Goal: Navigation & Orientation: Find specific page/section

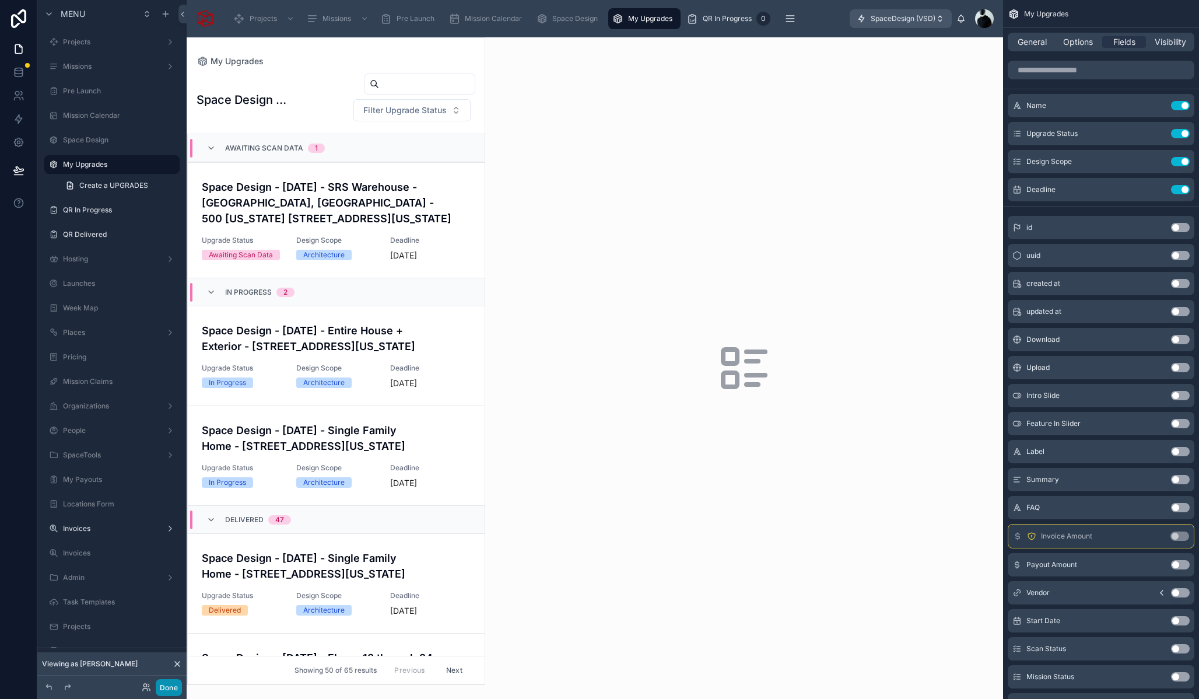
click at [166, 687] on button "Done" at bounding box center [169, 687] width 26 height 17
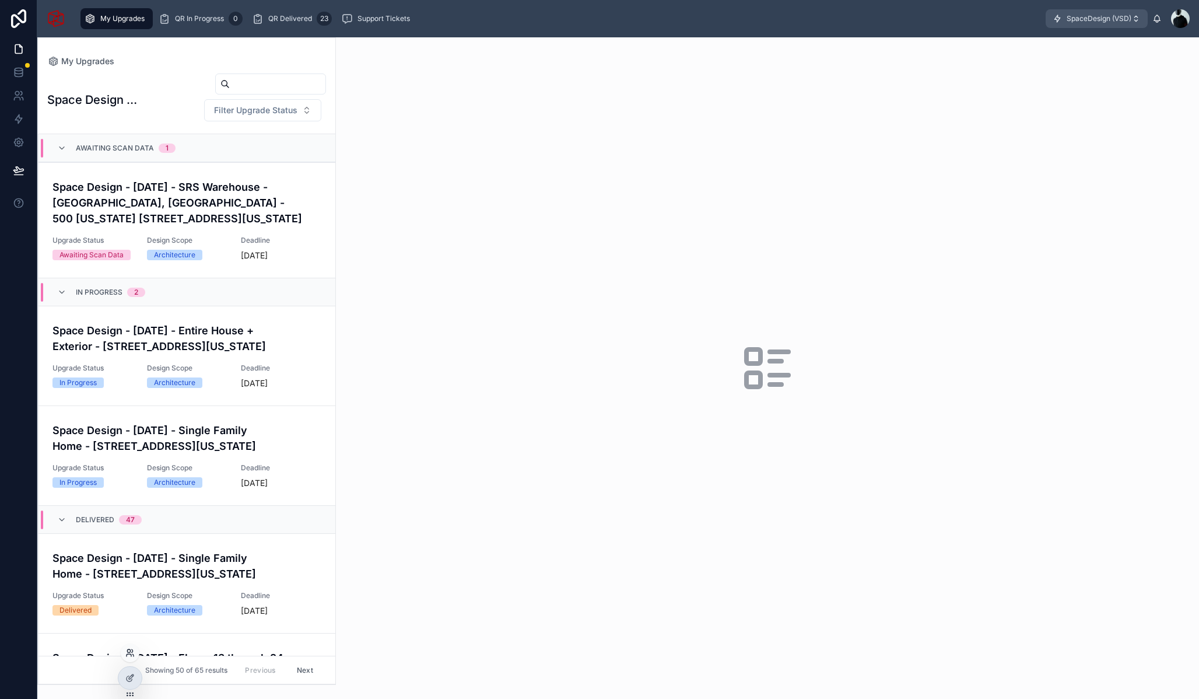
click at [130, 652] on icon at bounding box center [128, 650] width 3 height 3
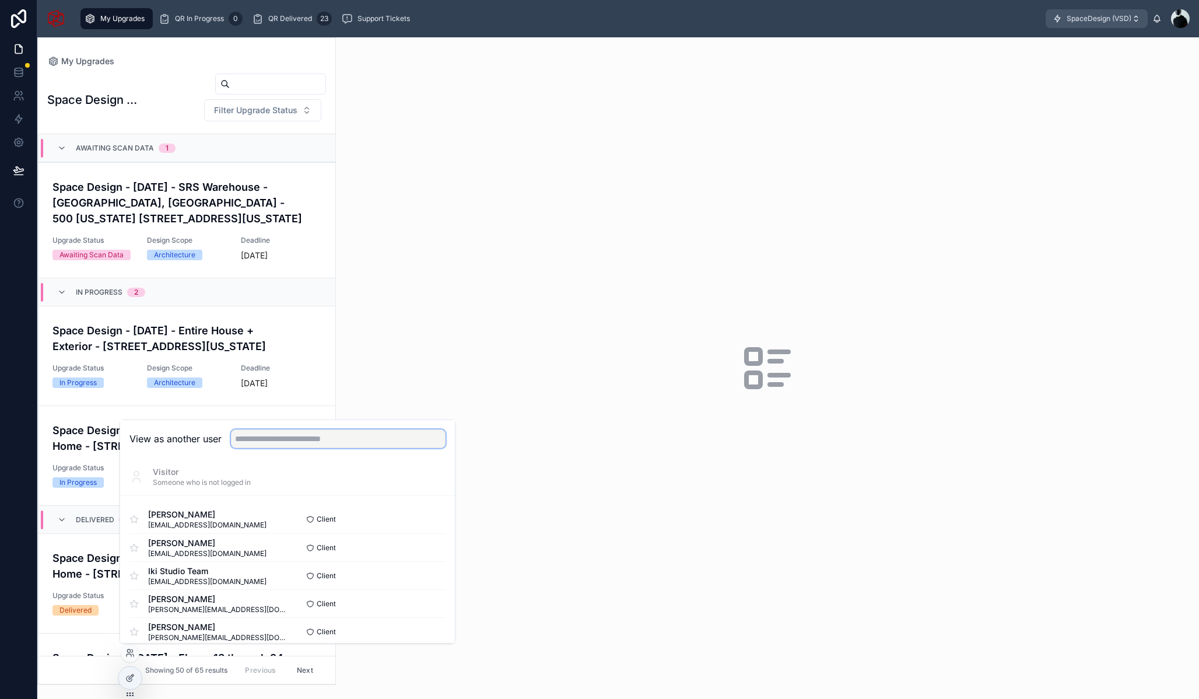
click at [286, 442] on input "text" at bounding box center [338, 438] width 215 height 19
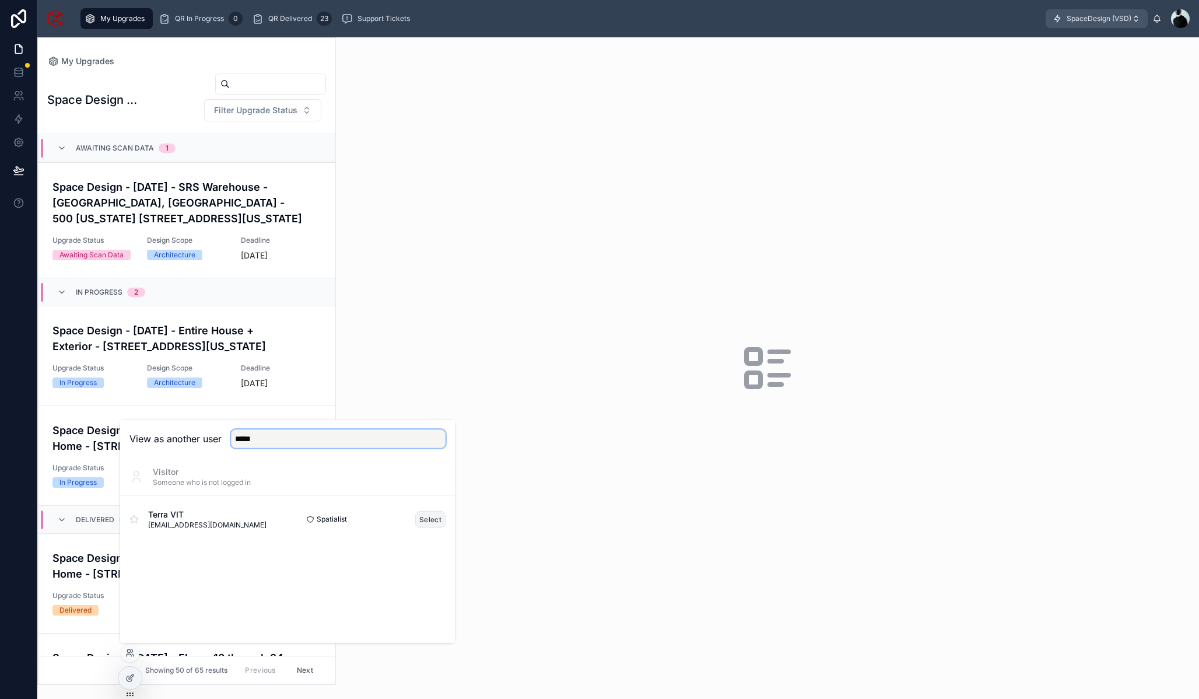
type input "*****"
click at [429, 524] on button "Select" at bounding box center [430, 519] width 30 height 17
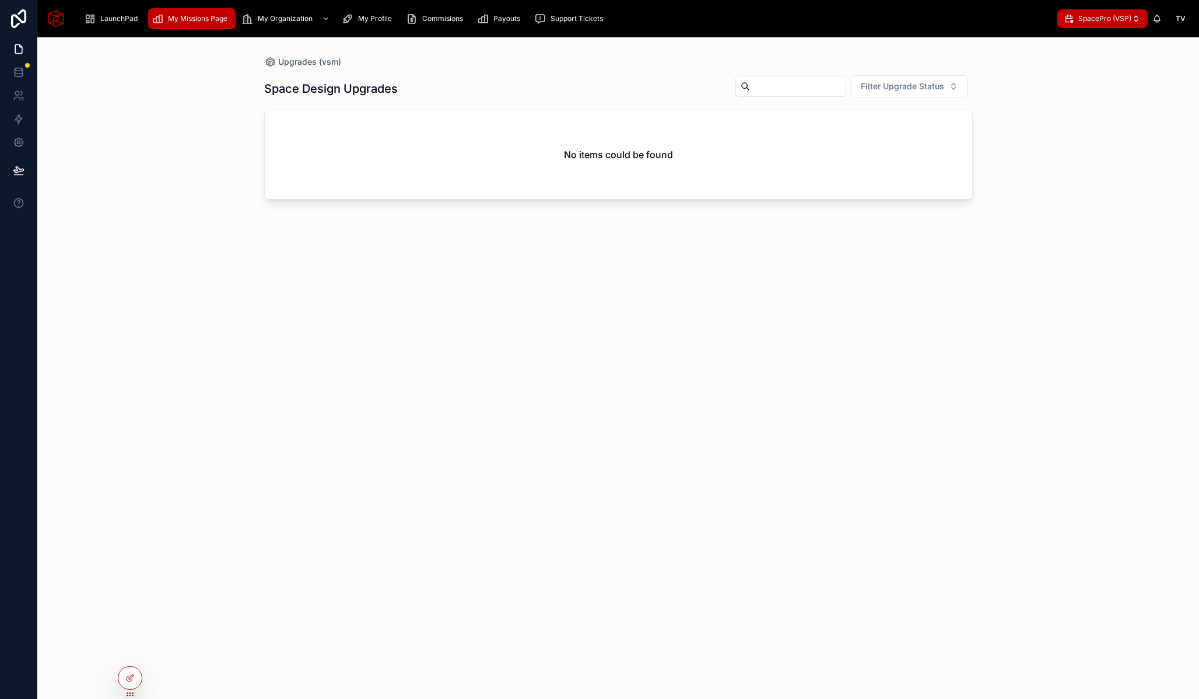
click at [183, 12] on div "My Missions Page" at bounding box center [192, 18] width 81 height 19
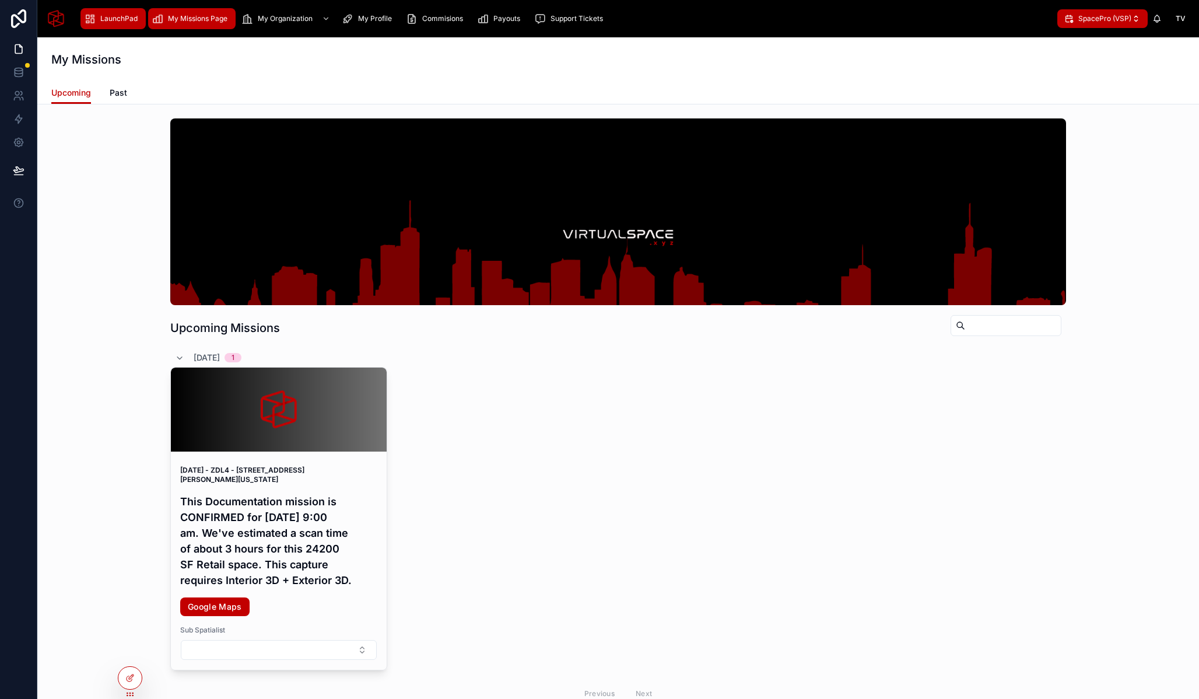
click at [125, 18] on span "LaunchPad" at bounding box center [118, 18] width 37 height 9
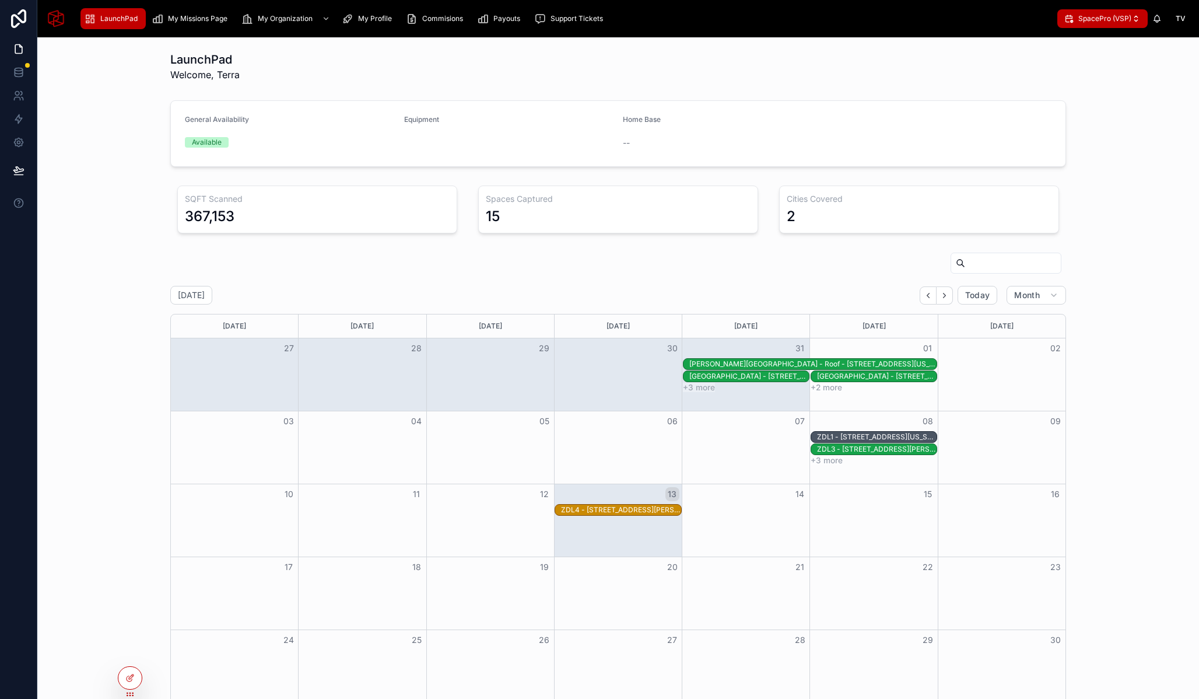
scroll to position [11, 0]
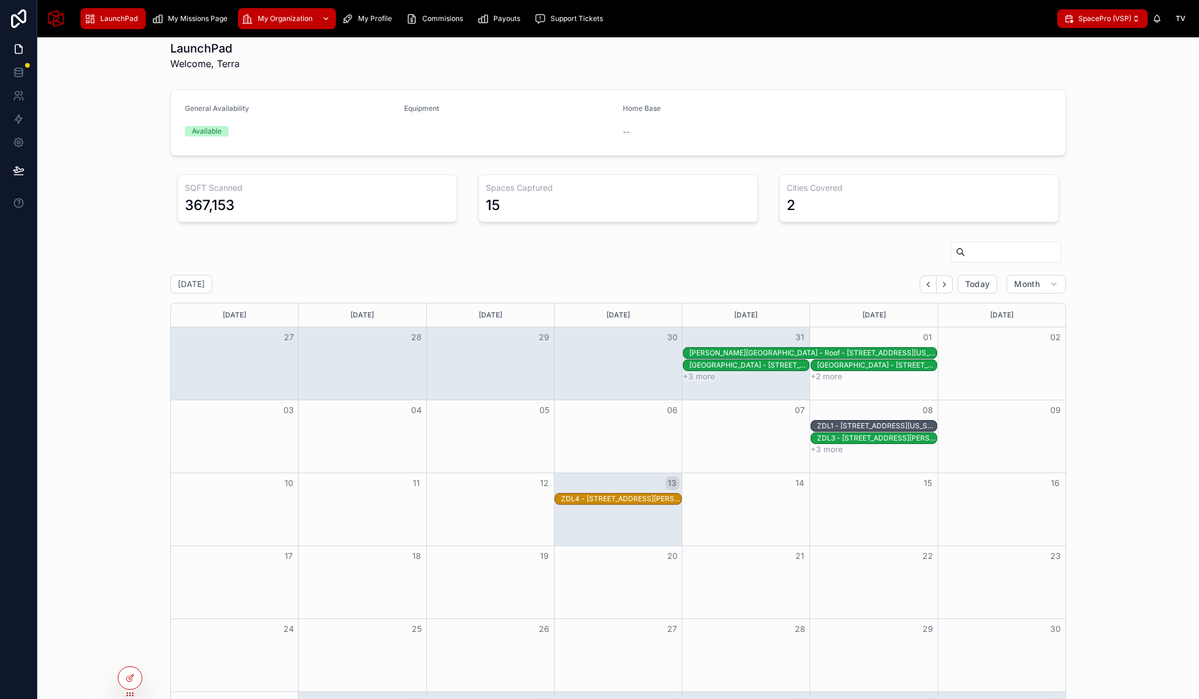
click at [260, 14] on span "My Organization" at bounding box center [285, 18] width 55 height 9
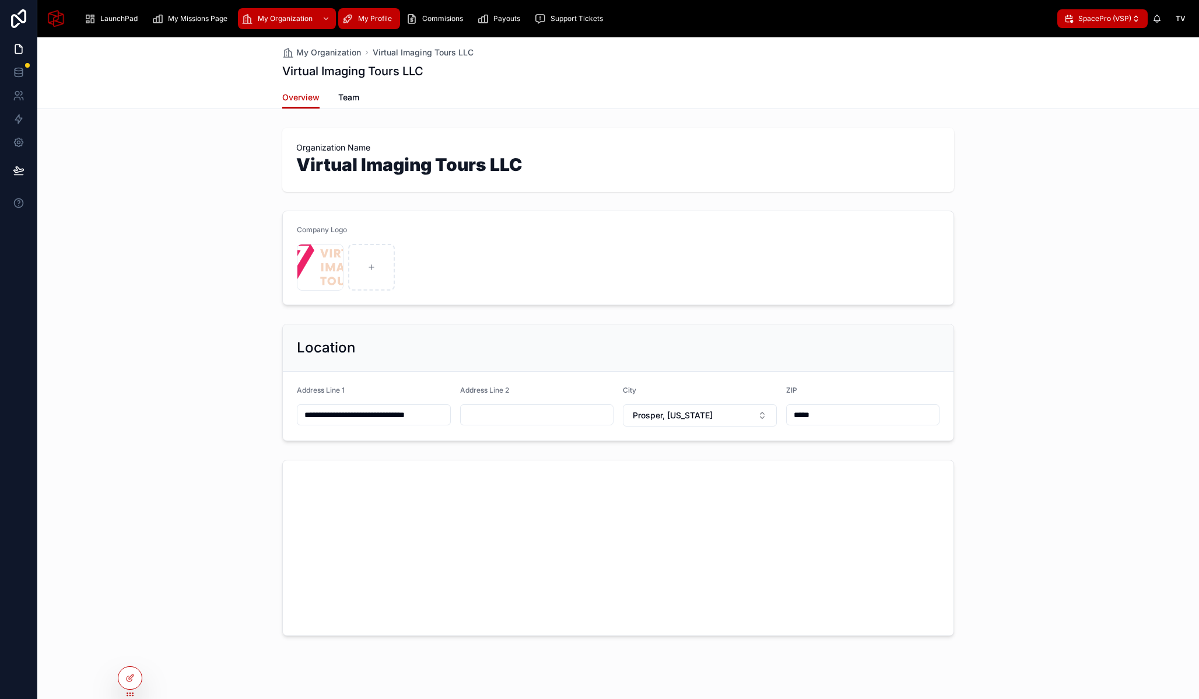
click at [383, 18] on span "My Profile" at bounding box center [375, 18] width 34 height 9
